Goal: Information Seeking & Learning: Check status

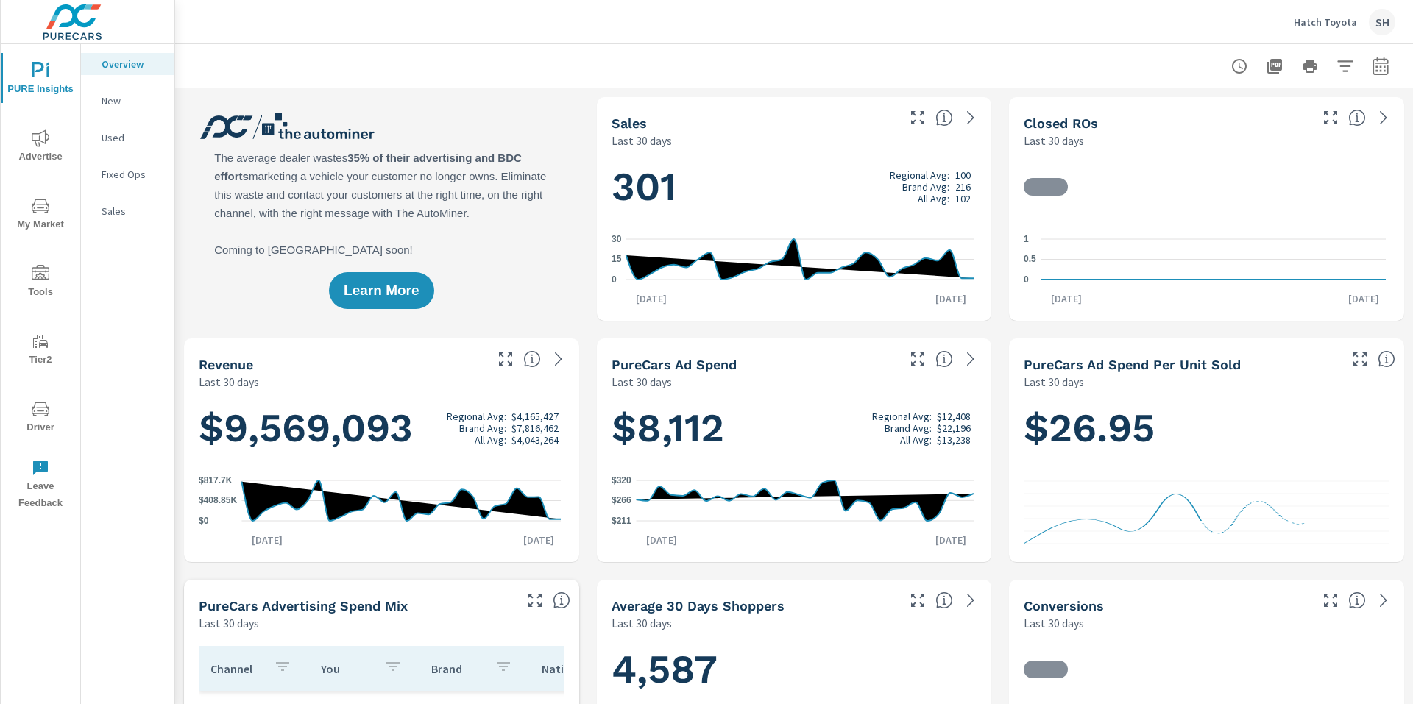
click at [55, 211] on span "My Market" at bounding box center [40, 215] width 71 height 36
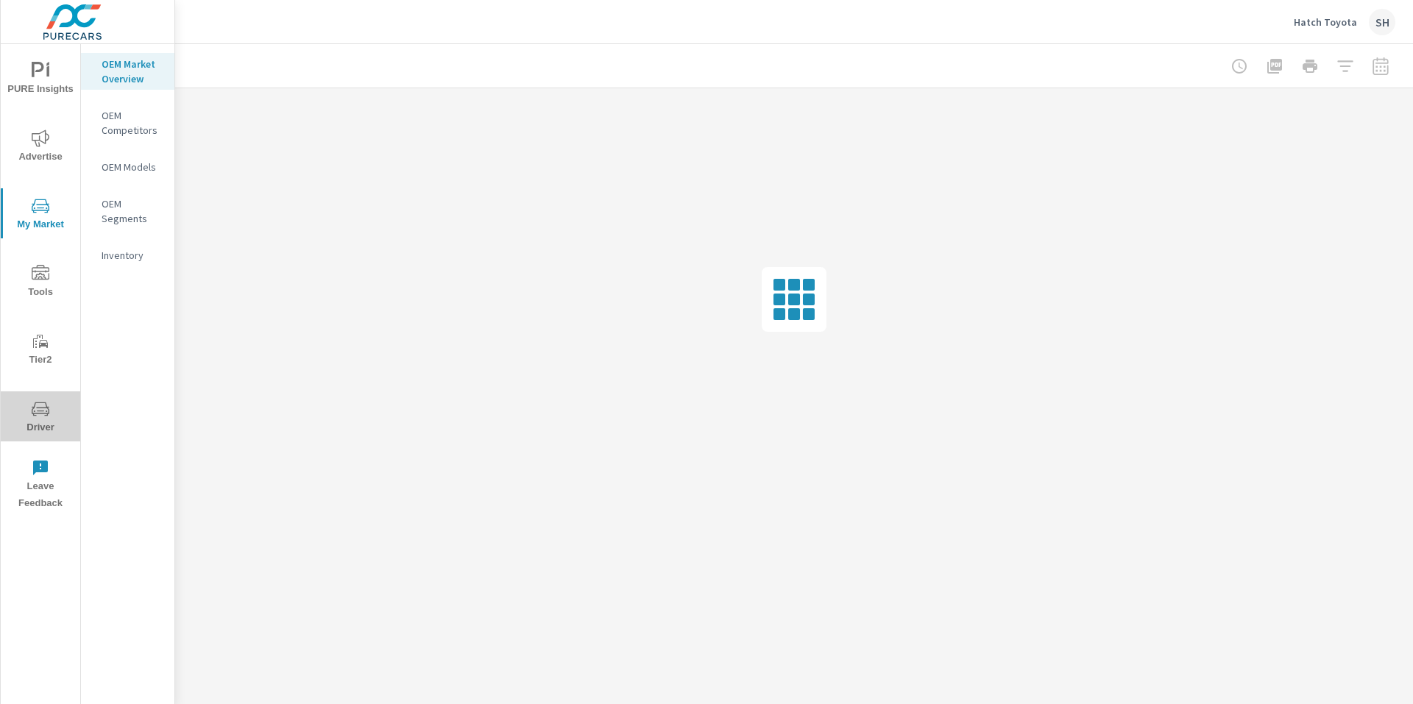
click at [38, 392] on button "Driver" at bounding box center [40, 417] width 79 height 50
click at [46, 419] on span "Driver" at bounding box center [40, 418] width 71 height 36
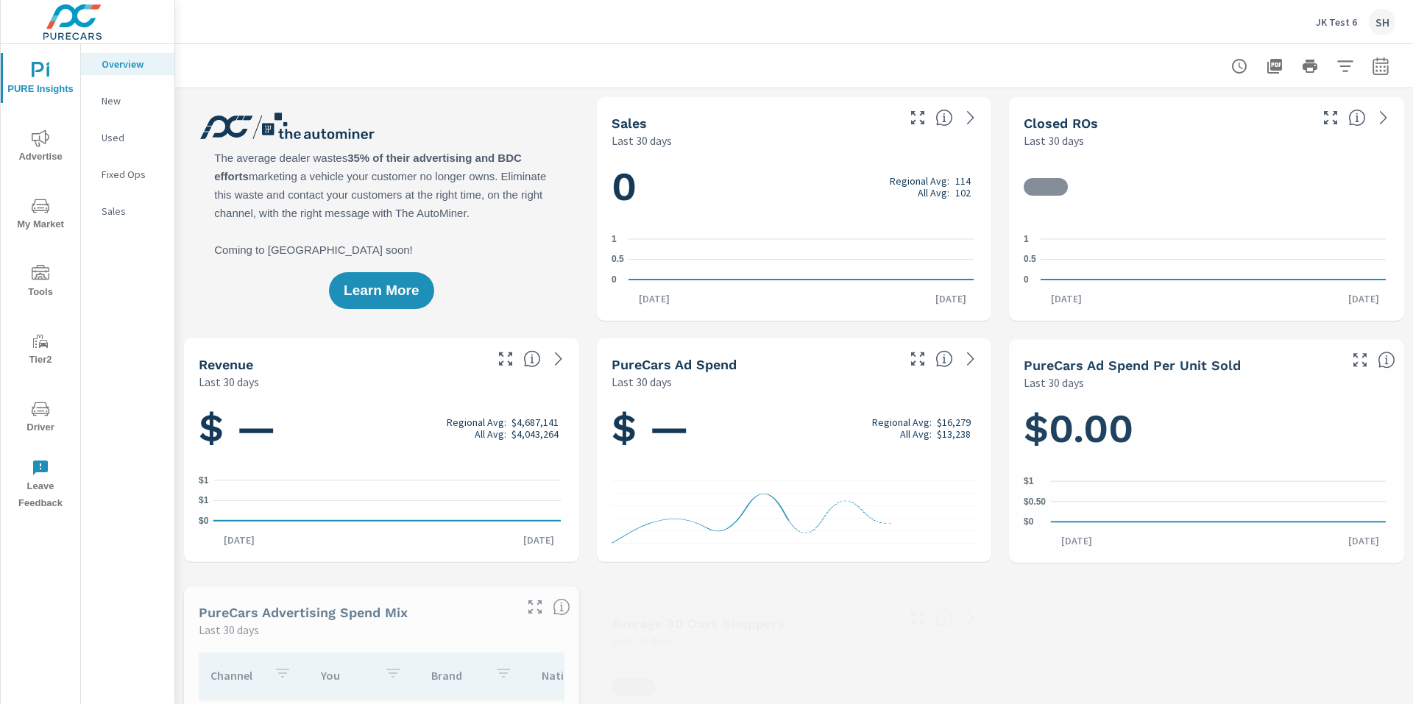
click at [52, 409] on span "Driver" at bounding box center [40, 418] width 71 height 36
